Goal: Transaction & Acquisition: Purchase product/service

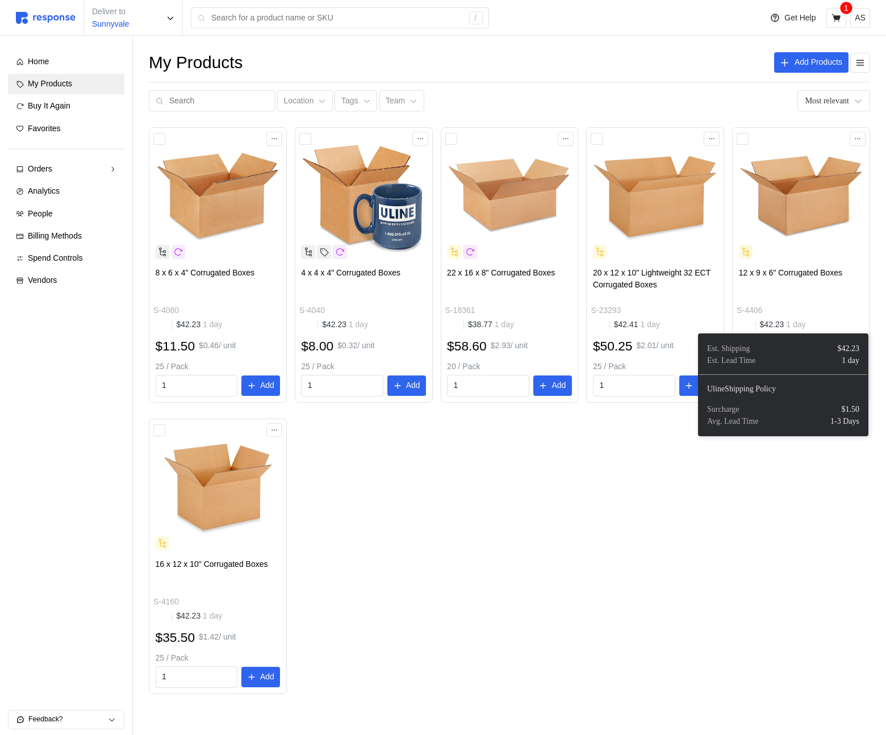
scroll to position [6, 0]
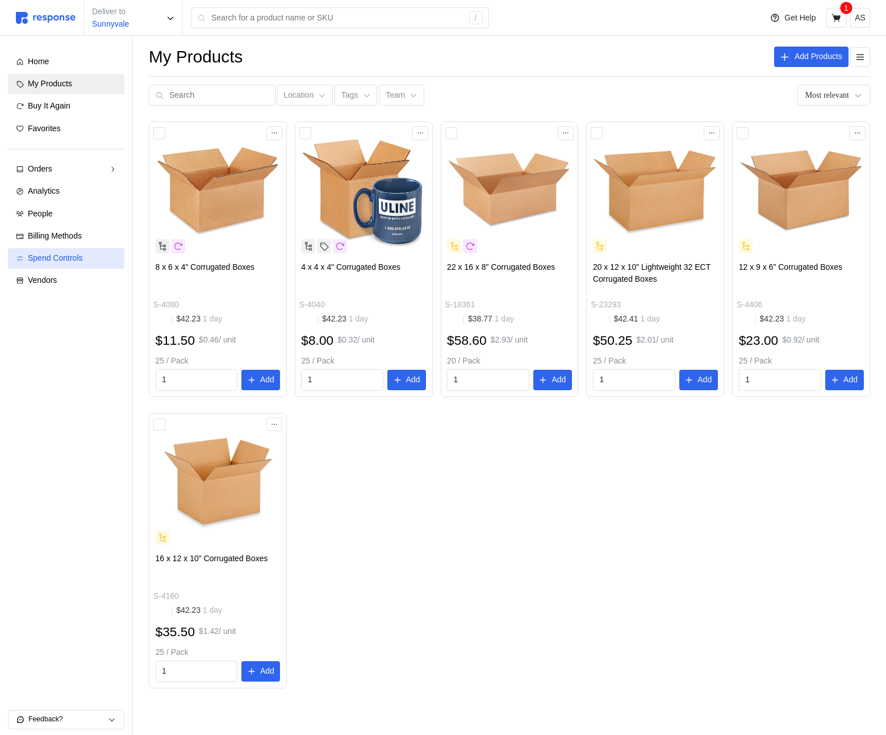
click at [87, 251] on link "Spend Controls" at bounding box center [66, 258] width 116 height 20
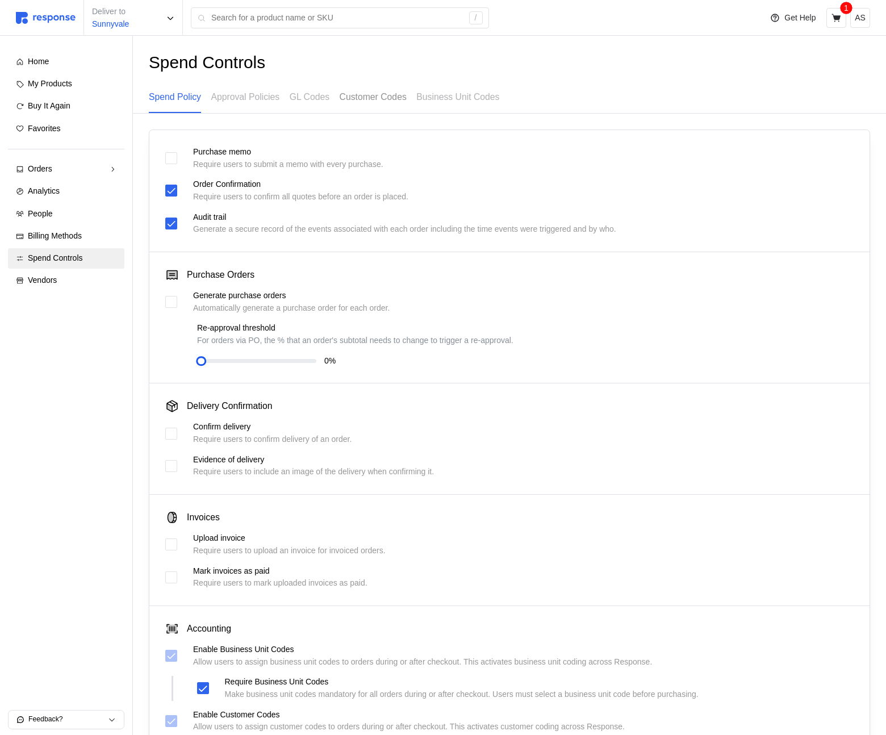
click at [376, 98] on p "Customer Codes" at bounding box center [373, 97] width 67 height 14
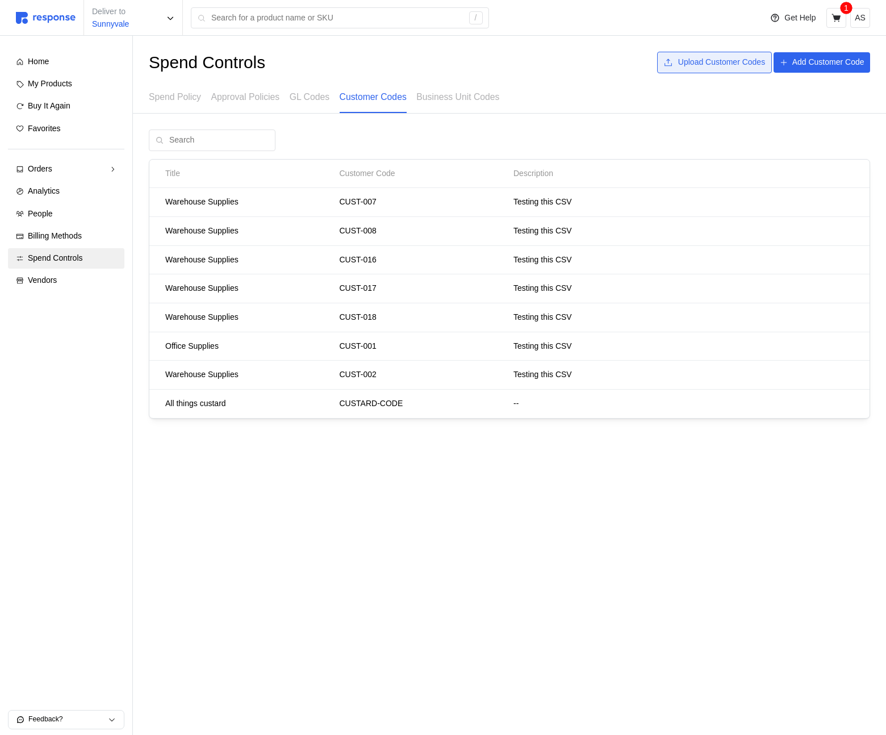
click at [697, 67] on p "Upload Customer Codes" at bounding box center [722, 62] width 87 height 13
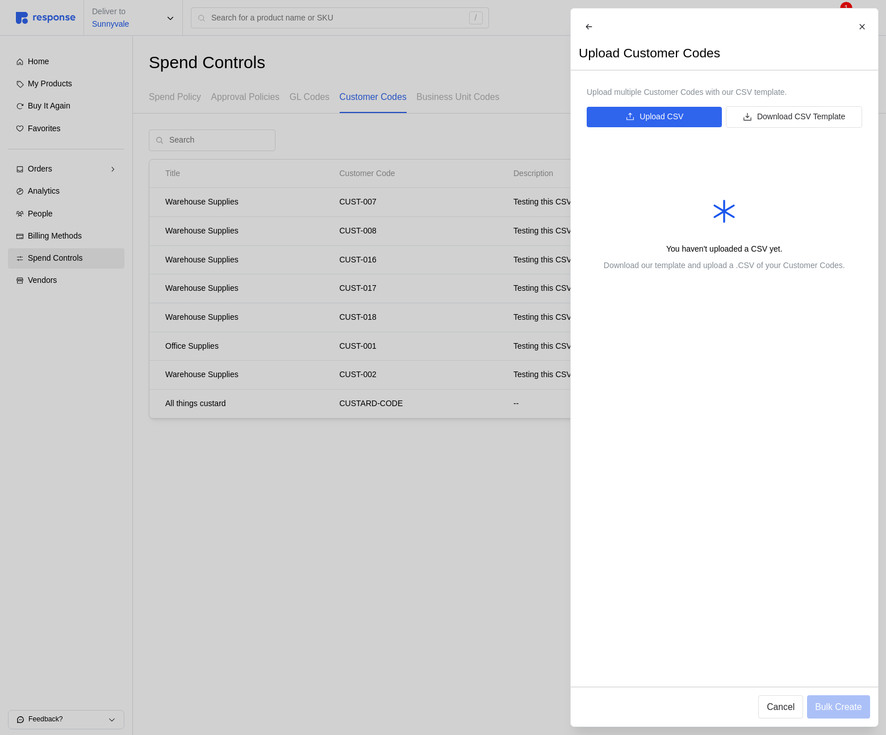
click at [480, 134] on div at bounding box center [443, 367] width 886 height 735
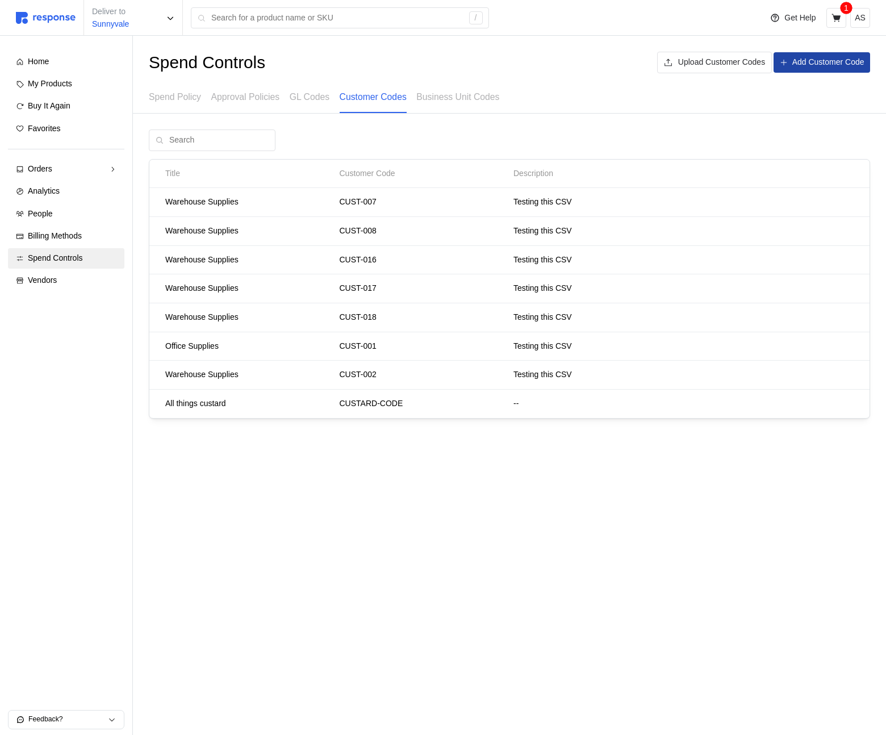
click at [835, 70] on button "Add Customer Code" at bounding box center [822, 62] width 97 height 20
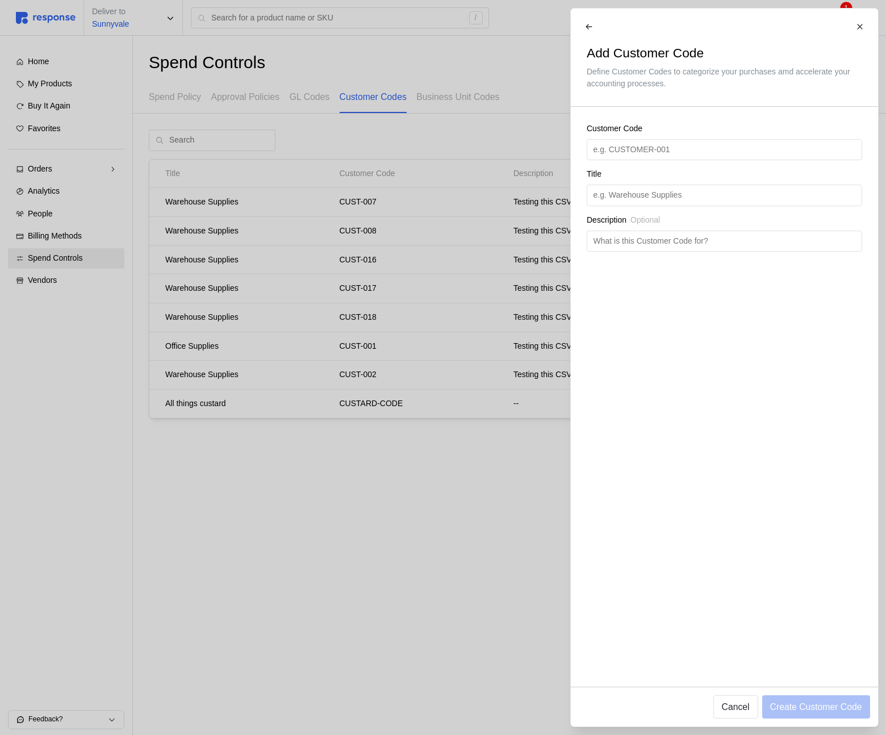
click at [465, 228] on div at bounding box center [443, 367] width 886 height 735
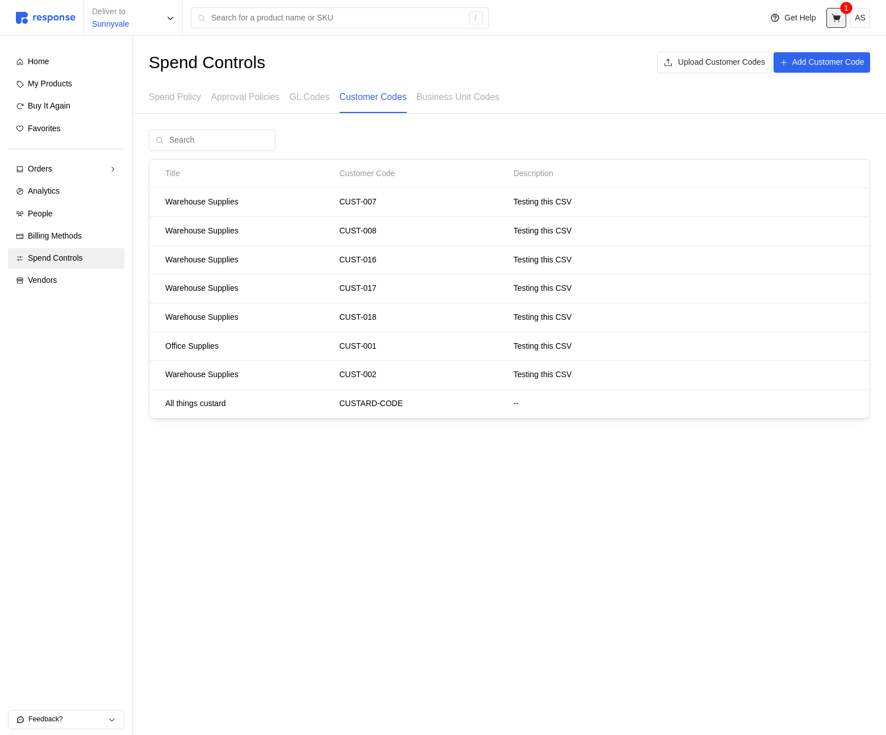
click at [839, 21] on icon at bounding box center [836, 18] width 9 height 8
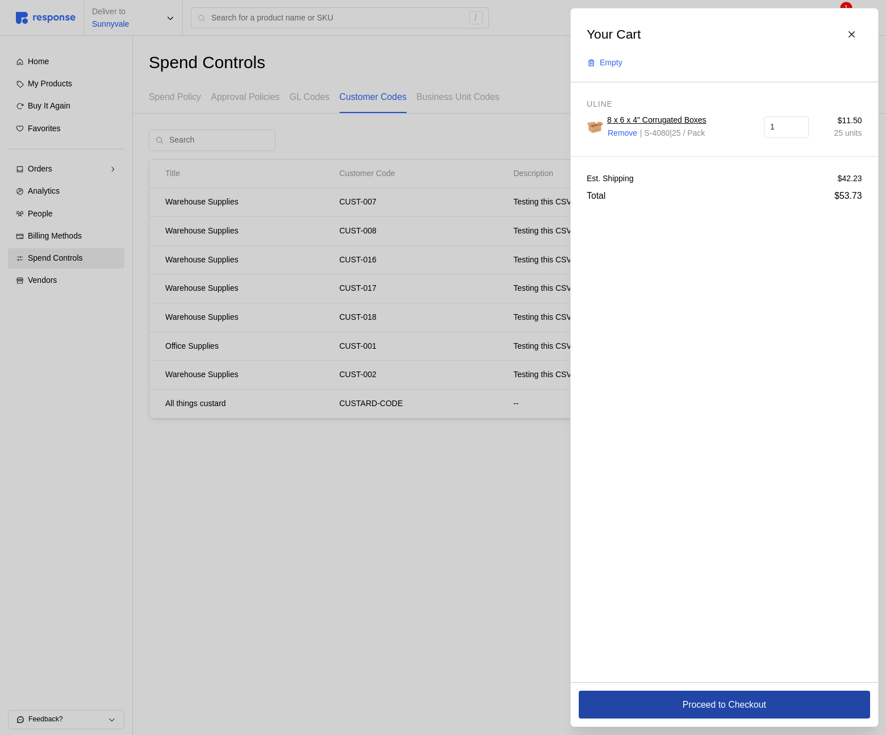
click at [741, 699] on p "Proceed to Checkout" at bounding box center [724, 705] width 84 height 14
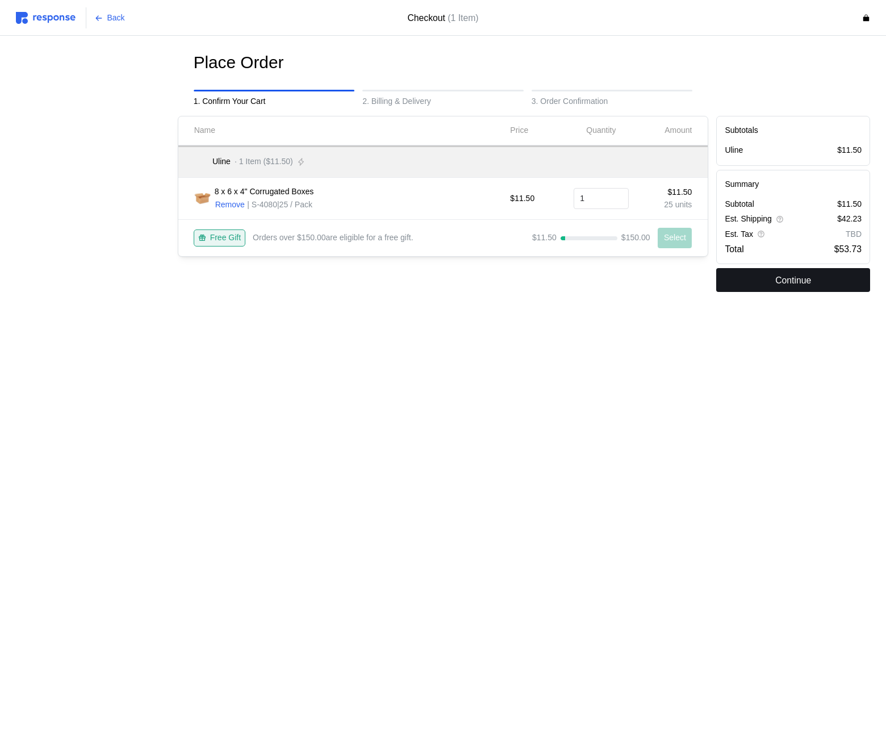
click at [781, 281] on p "Continue" at bounding box center [794, 280] width 36 height 14
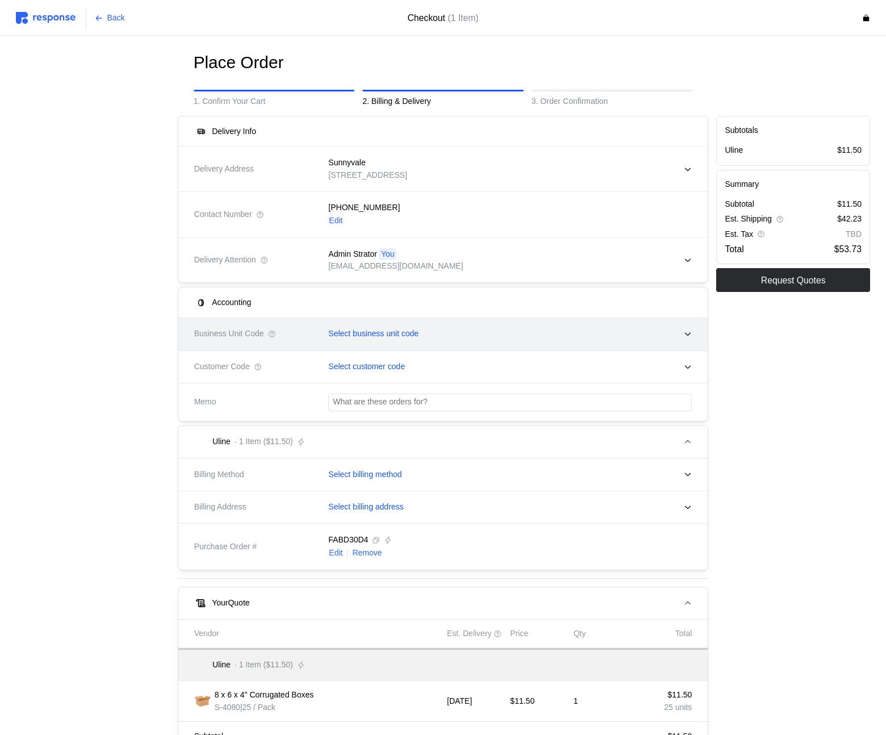
click at [376, 335] on p "Select business unit code" at bounding box center [373, 334] width 90 height 13
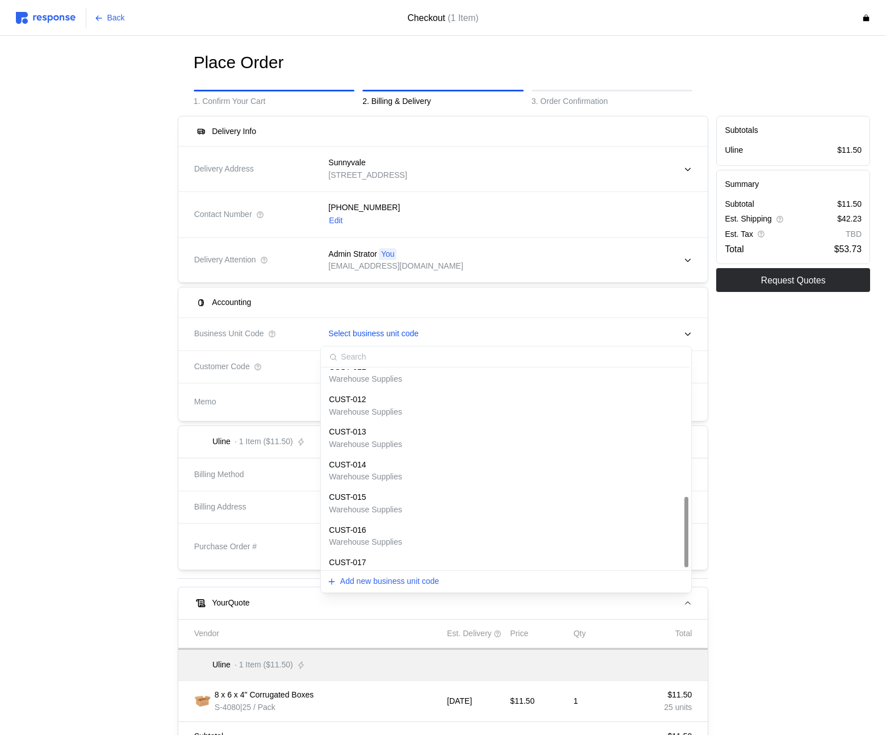
scroll to position [355, 0]
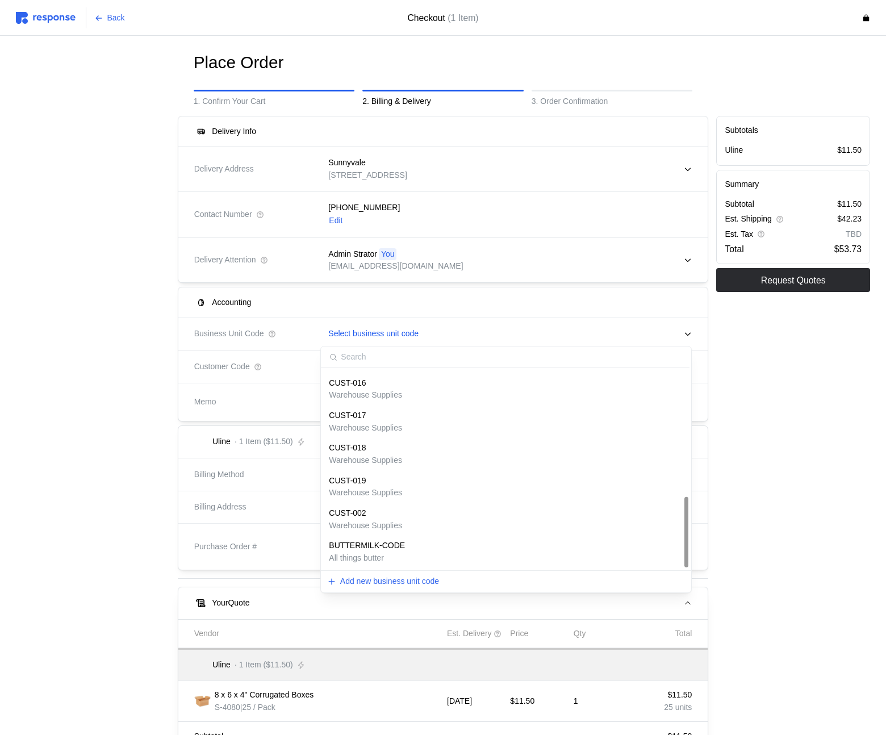
click at [351, 554] on p "All things butter" at bounding box center [367, 558] width 76 height 13
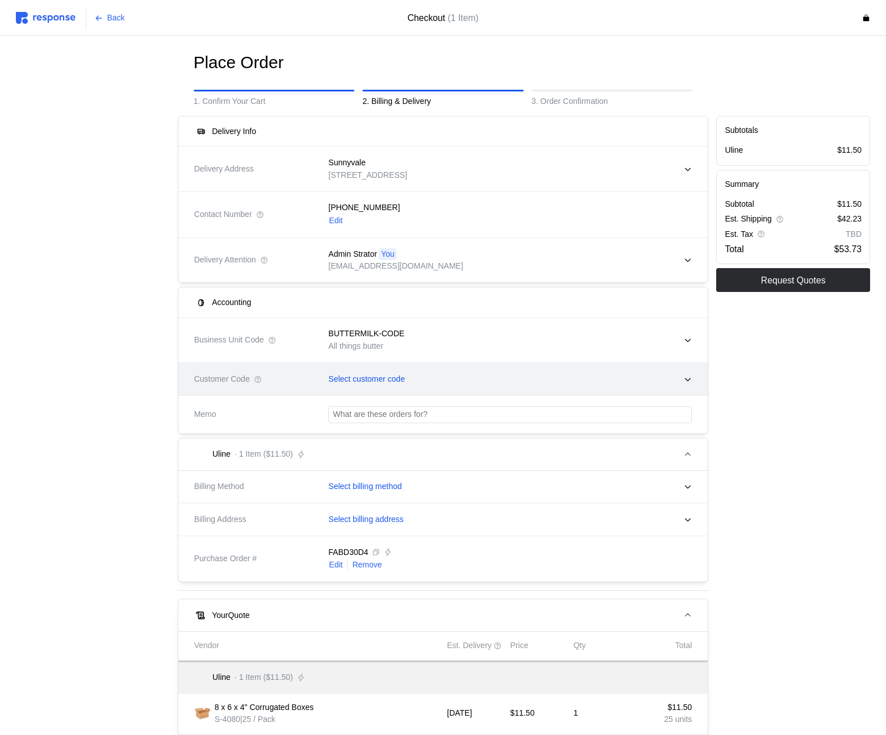
click at [372, 380] on p "Select customer code" at bounding box center [366, 379] width 77 height 13
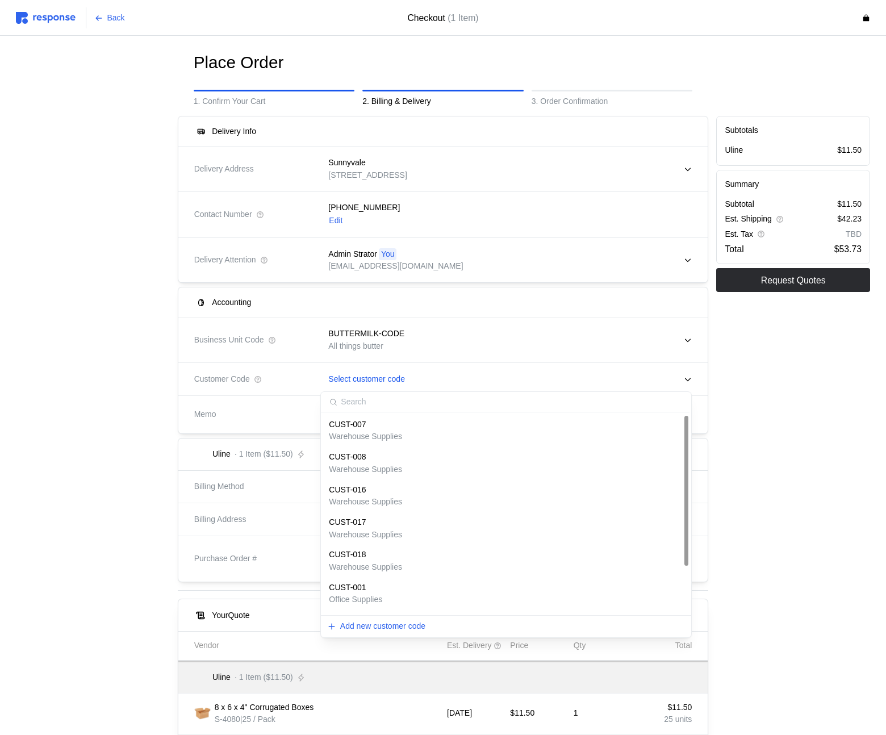
scroll to position [62, 0]
click at [350, 589] on p "CUSTARD-CODE" at bounding box center [361, 591] width 64 height 13
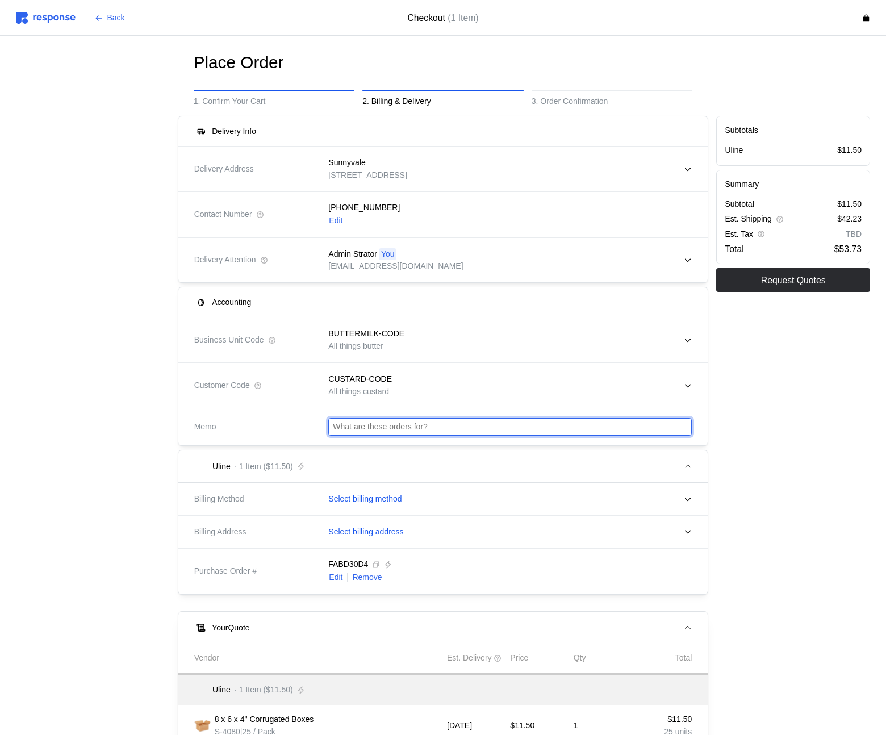
click at [393, 426] on input "text" at bounding box center [510, 427] width 355 height 16
click at [55, 18] on img at bounding box center [46, 18] width 60 height 12
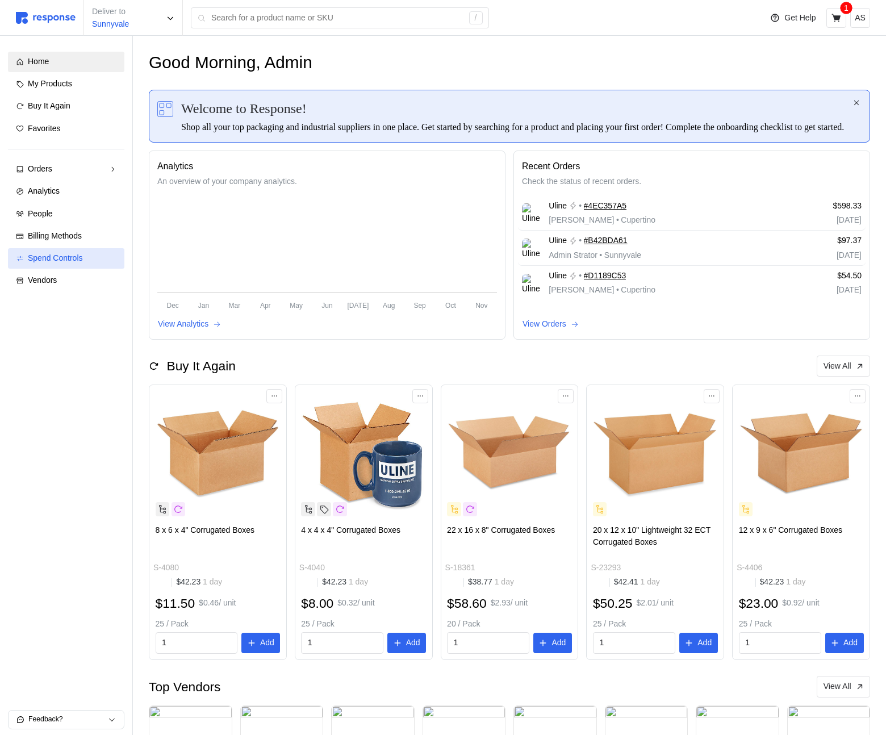
click at [82, 256] on span "Spend Controls" at bounding box center [55, 257] width 55 height 9
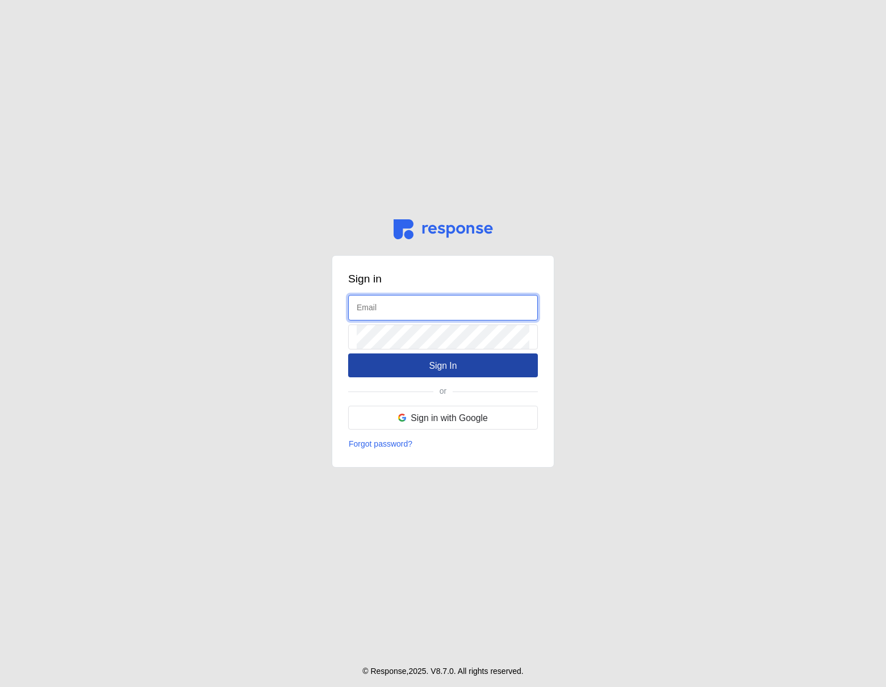
type input "[EMAIL_ADDRESS][DOMAIN_NAME]"
click at [425, 365] on button "Sign In" at bounding box center [443, 365] width 190 height 24
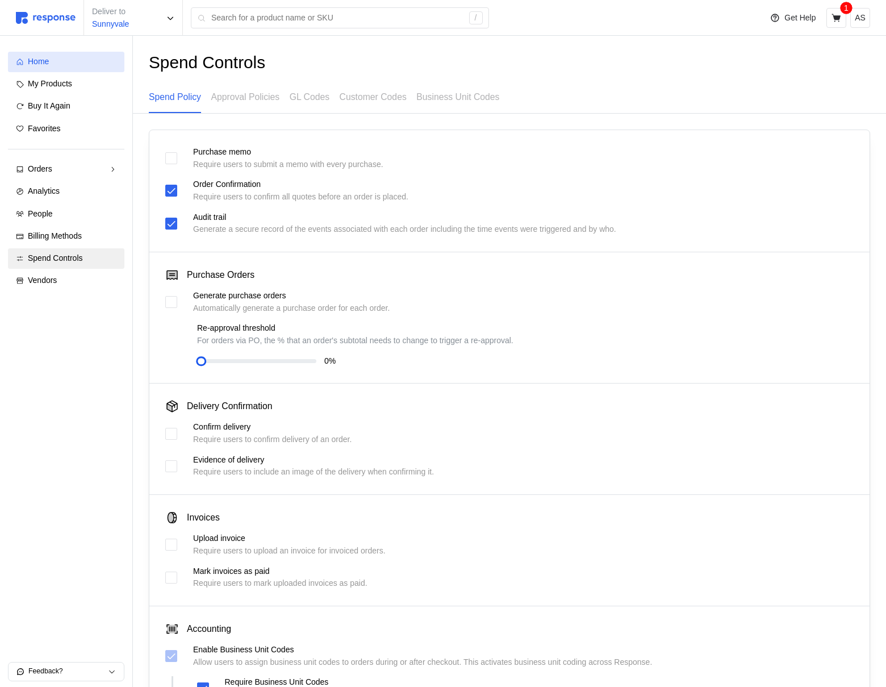
click at [81, 68] on link "Home" at bounding box center [66, 62] width 116 height 20
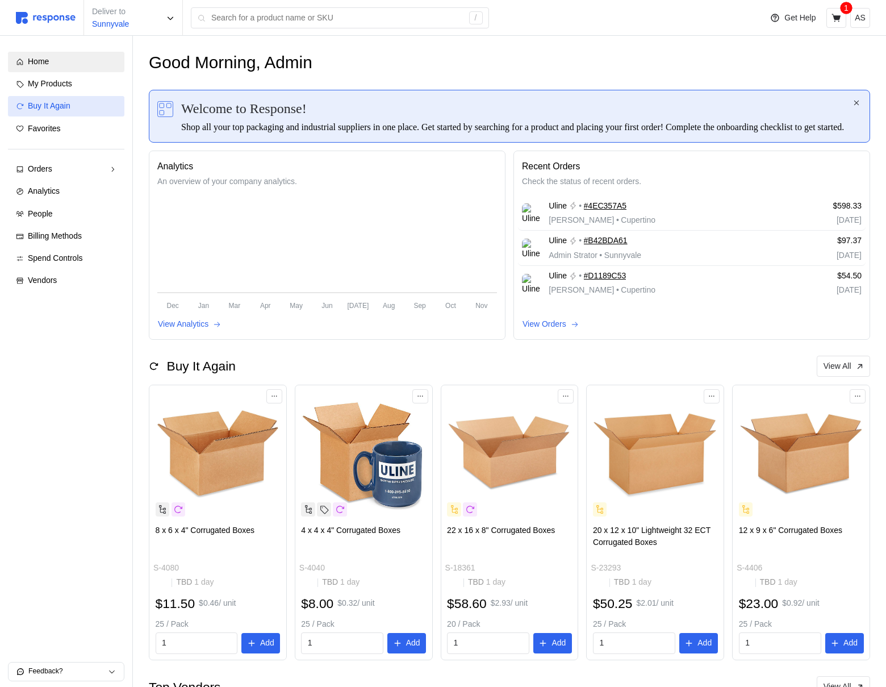
click at [53, 109] on span "Buy It Again" at bounding box center [49, 105] width 43 height 9
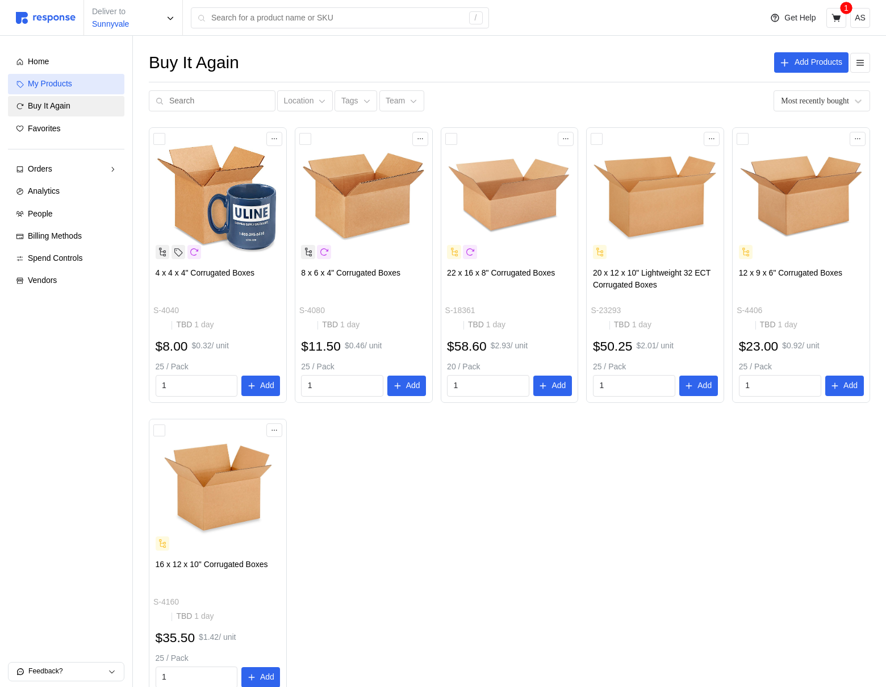
click at [63, 90] on link "My Products" at bounding box center [66, 84] width 116 height 20
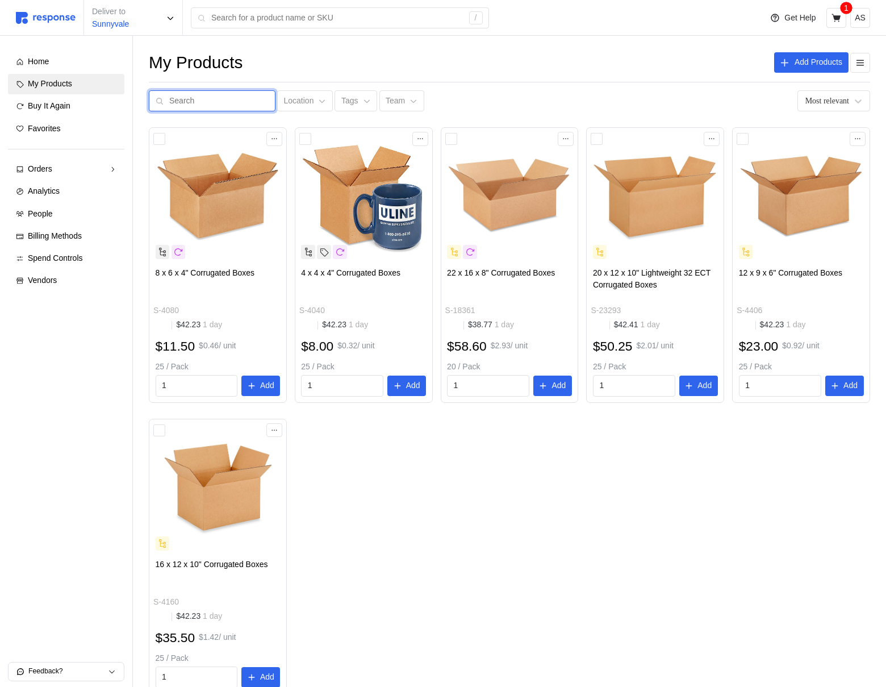
click at [226, 105] on input "text" at bounding box center [218, 101] width 99 height 20
click at [236, 118] on div "My Products Add Products boxes Location Tags Team Most relevant 8 x 6 x 4" Corr…" at bounding box center [510, 389] width 754 height 706
click at [225, 103] on input "boxes" at bounding box center [218, 101] width 99 height 20
click at [480, 109] on div "boxes Location Tags Team Most relevant" at bounding box center [510, 101] width 722 height 22
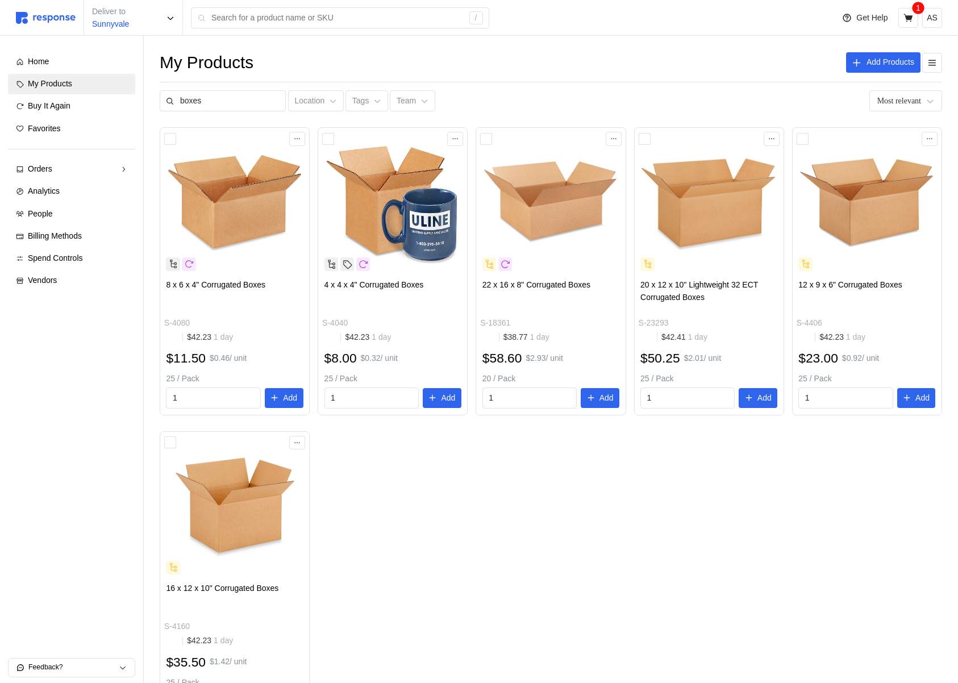
click at [434, 556] on div "8 x 6 x 4" Corrugated Boxes S-4080 $42.23 1 day $11.50 $0.46 / unit 25 / Pack 1…" at bounding box center [551, 423] width 782 height 592
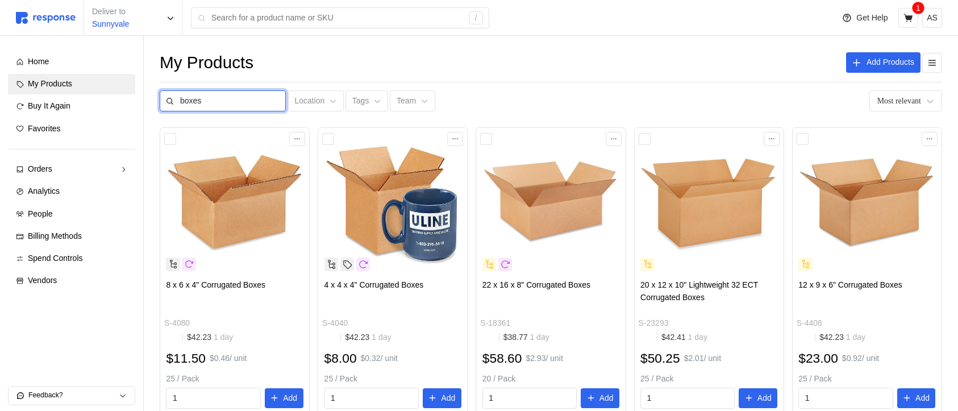
click at [211, 101] on input "boxes" at bounding box center [229, 101] width 99 height 20
click at [221, 123] on div "My Products Add Products boxes Location Tags Team Most relevant 8 x 6 x 4" Corr…" at bounding box center [551, 401] width 814 height 731
click at [220, 108] on input "boxes" at bounding box center [229, 101] width 99 height 20
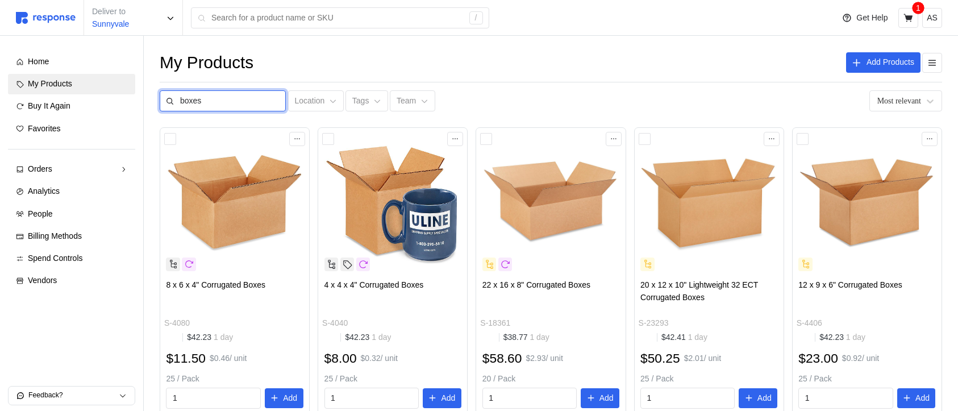
click at [220, 108] on input "boxes" at bounding box center [229, 101] width 99 height 20
type input "sdf"
